Goal: Task Accomplishment & Management: Manage account settings

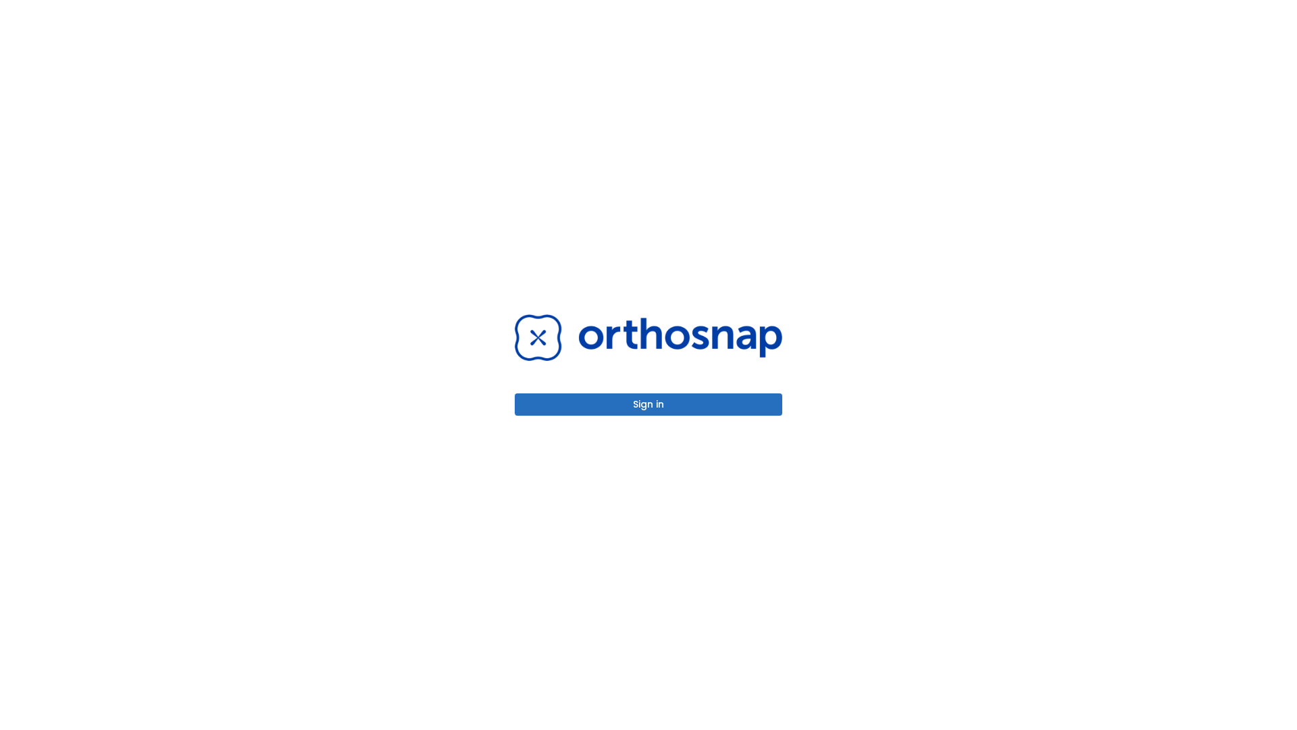
click at [649, 404] on button "Sign in" at bounding box center [649, 404] width 268 height 22
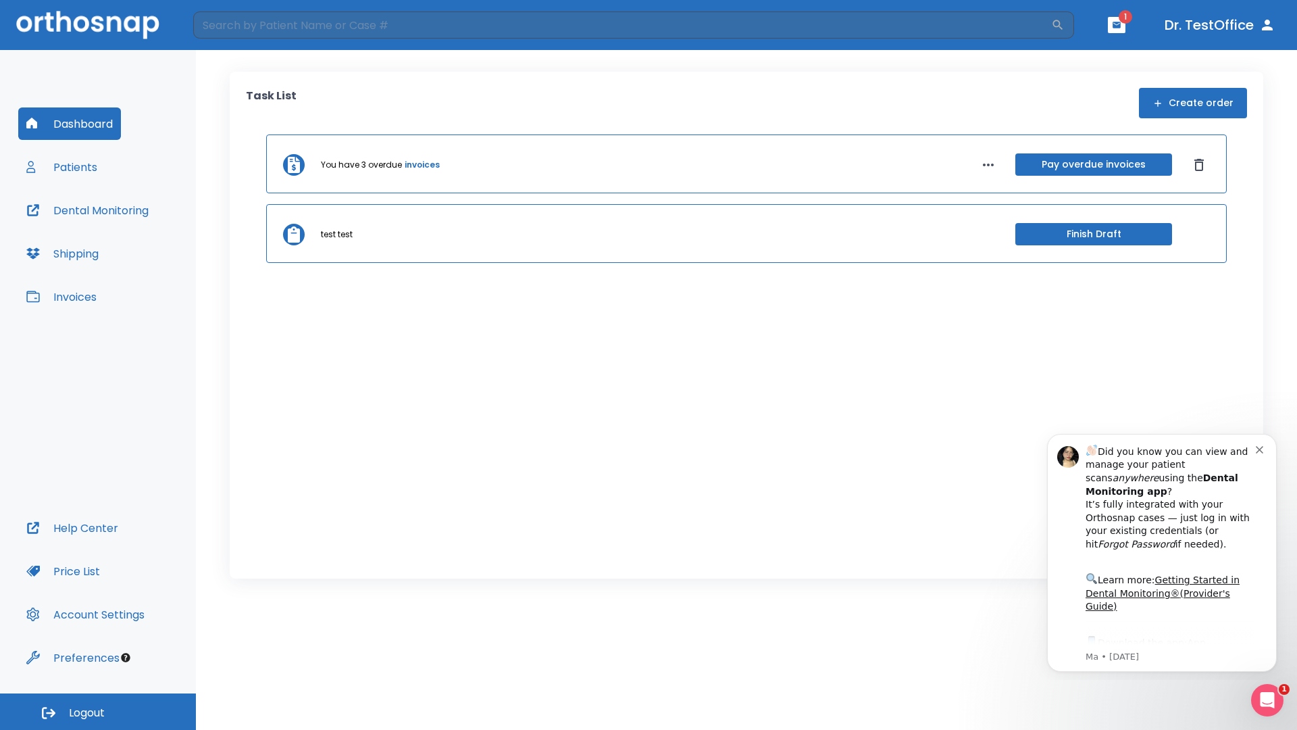
click at [98, 711] on span "Logout" at bounding box center [87, 712] width 36 height 15
